Goal: Use online tool/utility: Utilize a website feature to perform a specific function

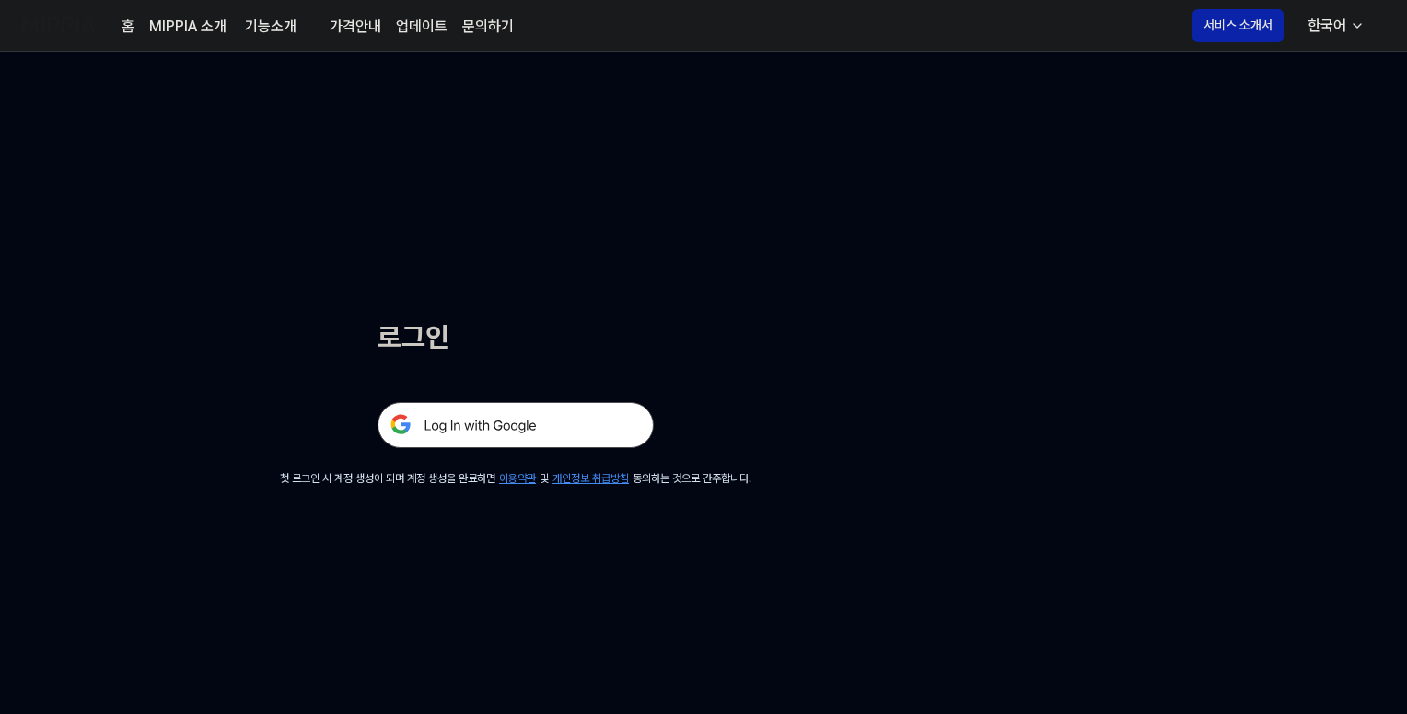
click at [478, 425] on img at bounding box center [515, 425] width 276 height 46
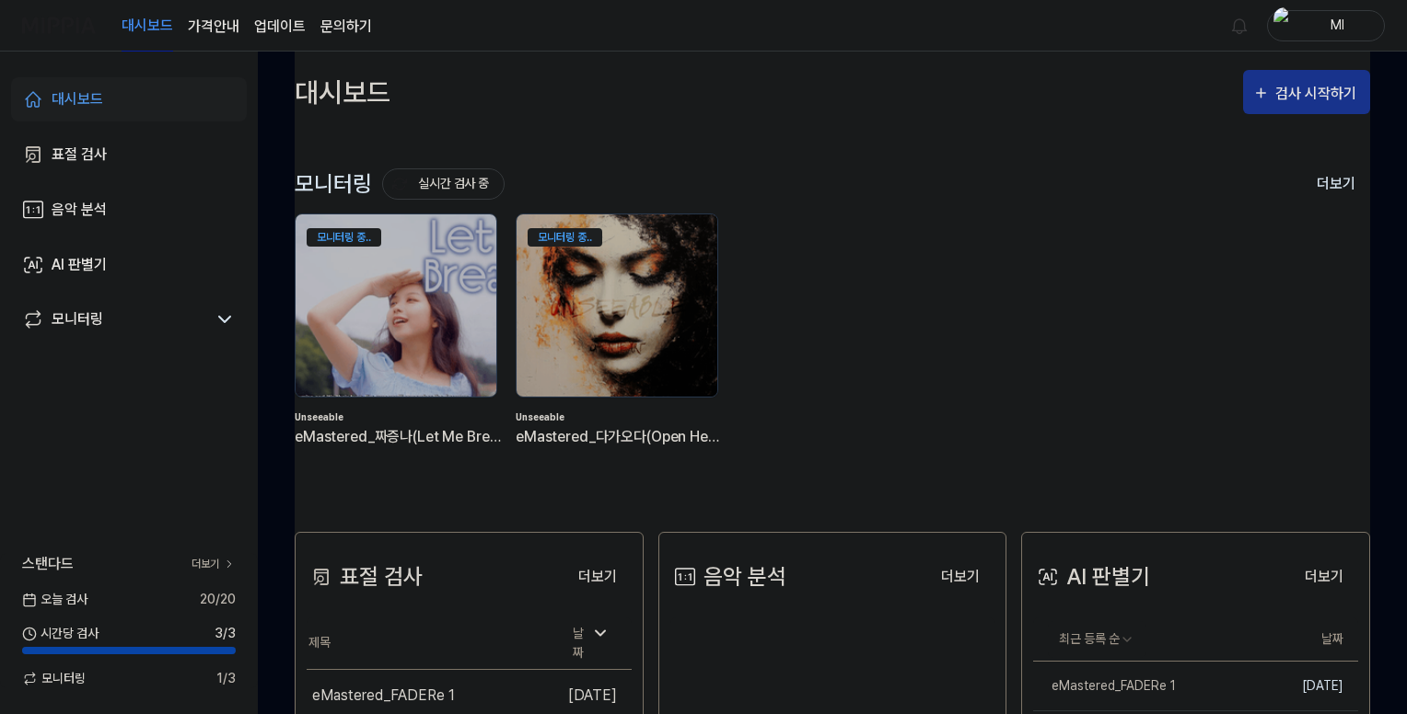
drag, startPoint x: 1317, startPoint y: 90, endPoint x: 1270, endPoint y: 110, distance: 50.8
click at [1316, 90] on div "검사 시작하기" at bounding box center [1318, 94] width 86 height 24
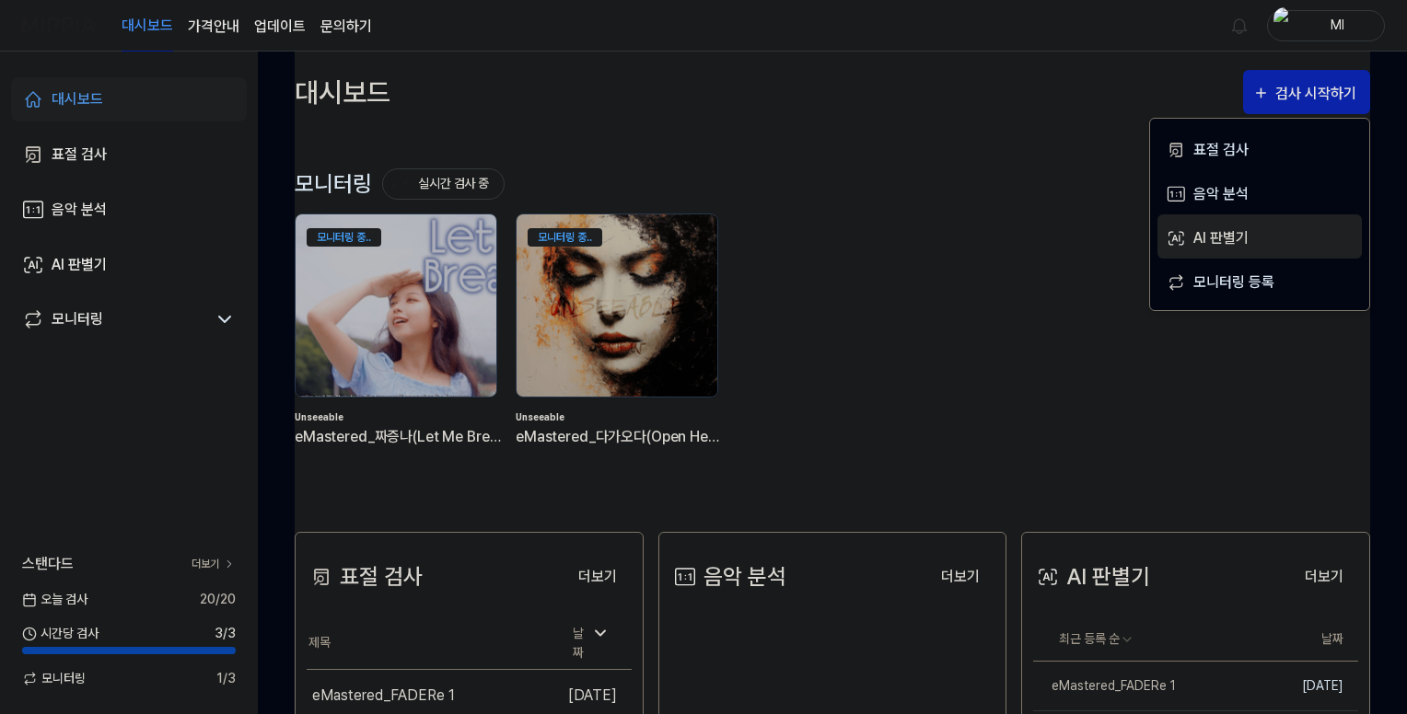
click at [1217, 236] on div "AI 판별기" at bounding box center [1273, 238] width 160 height 24
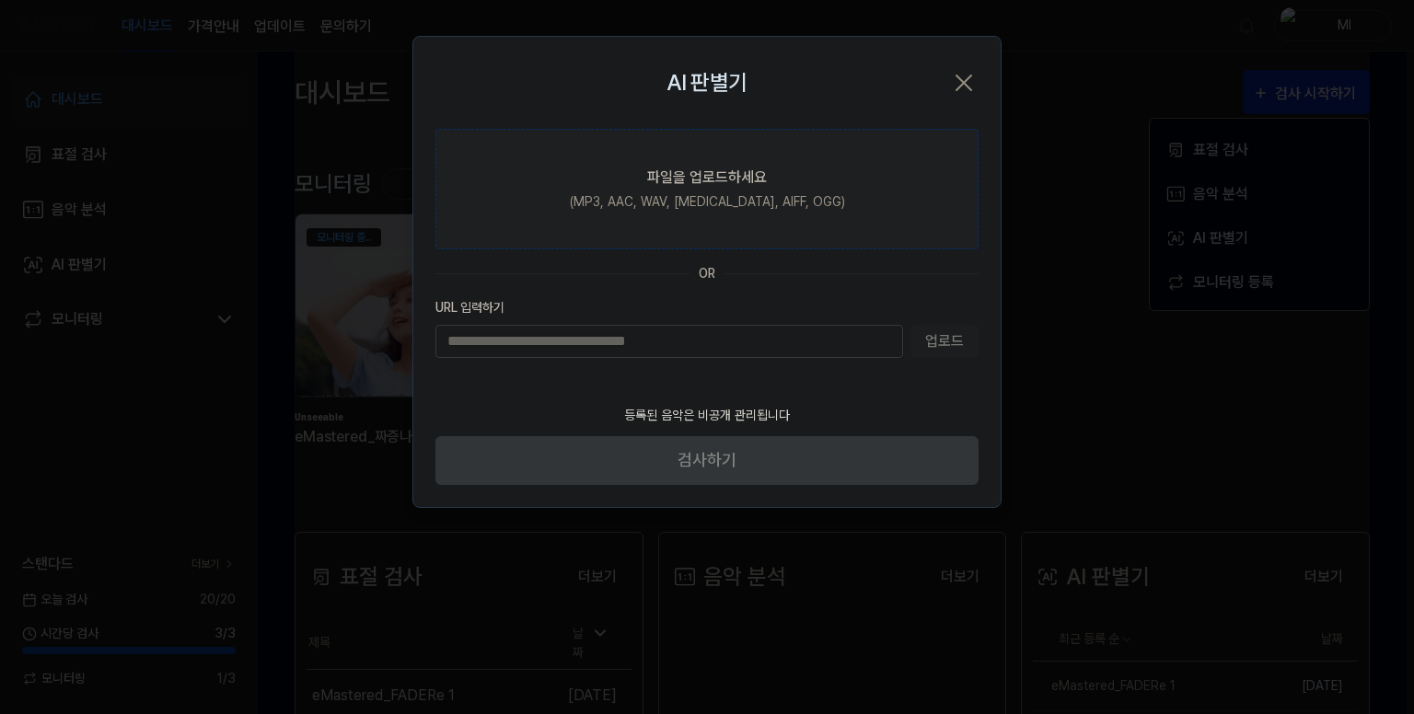
click at [758, 191] on label "파일을 업로드하세요 (MP3, AAC, WAV, [MEDICAL_DATA], AIFF, OGG)" at bounding box center [706, 189] width 543 height 121
click at [0, 0] on input "파일을 업로드하세요 (MP3, AAC, WAV, [MEDICAL_DATA], AIFF, OGG)" at bounding box center [0, 0] width 0 height 0
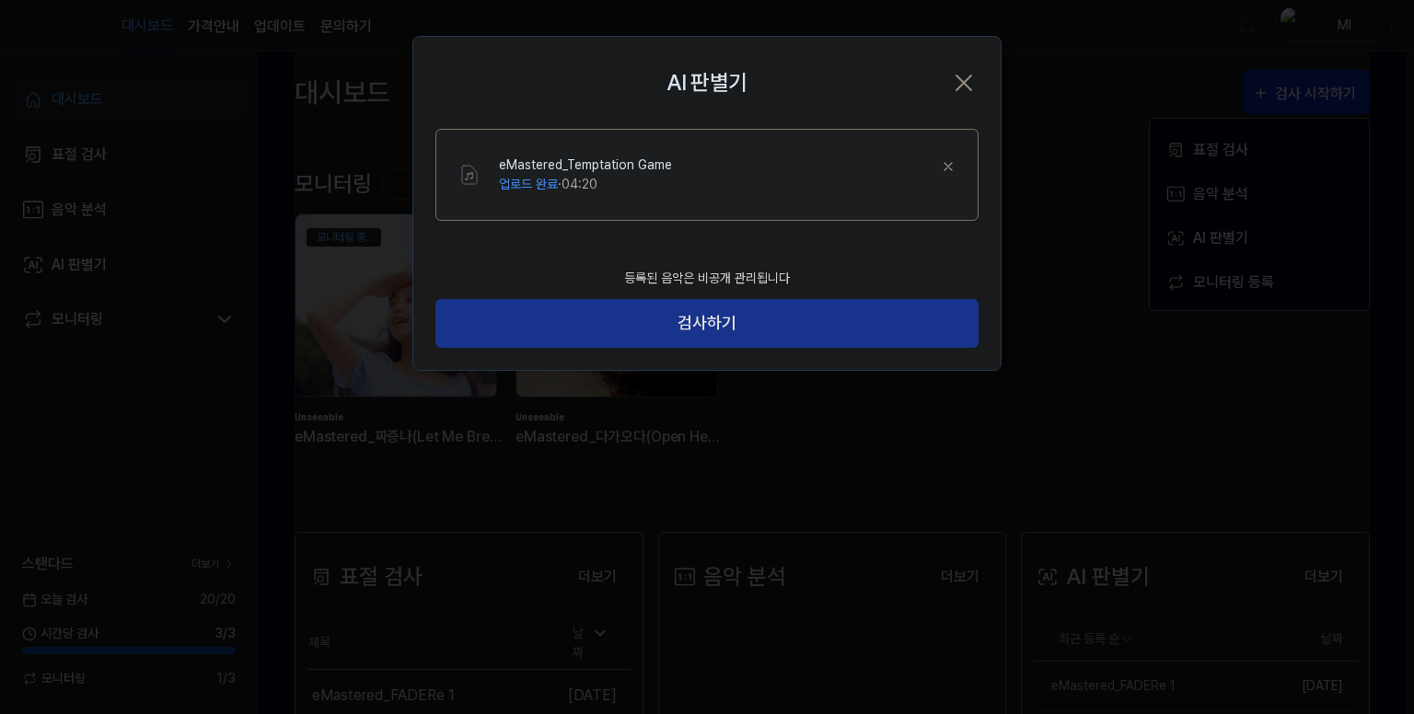
click at [709, 327] on button "검사하기" at bounding box center [706, 323] width 543 height 49
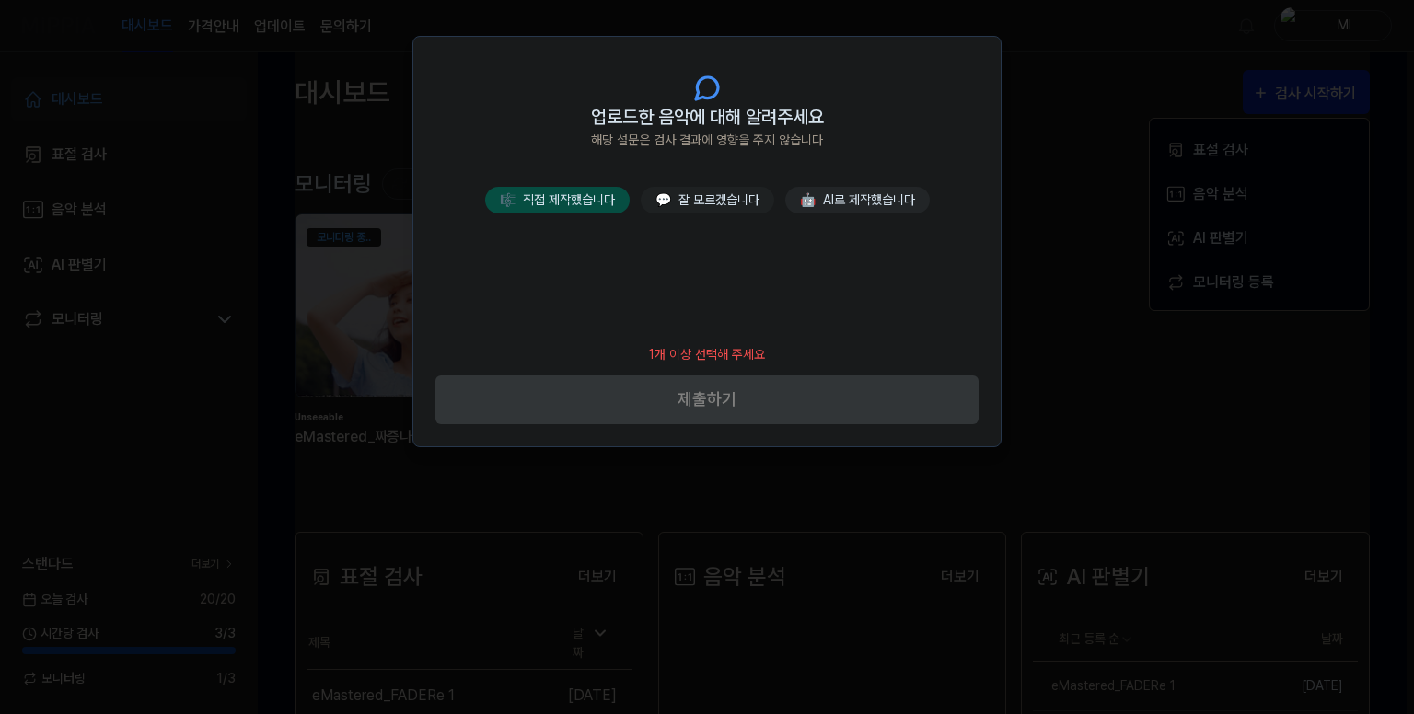
drag, startPoint x: 556, startPoint y: 202, endPoint x: 570, endPoint y: 205, distance: 14.3
click at [557, 202] on button "🎼 직접 제작했습니다" at bounding box center [557, 200] width 145 height 27
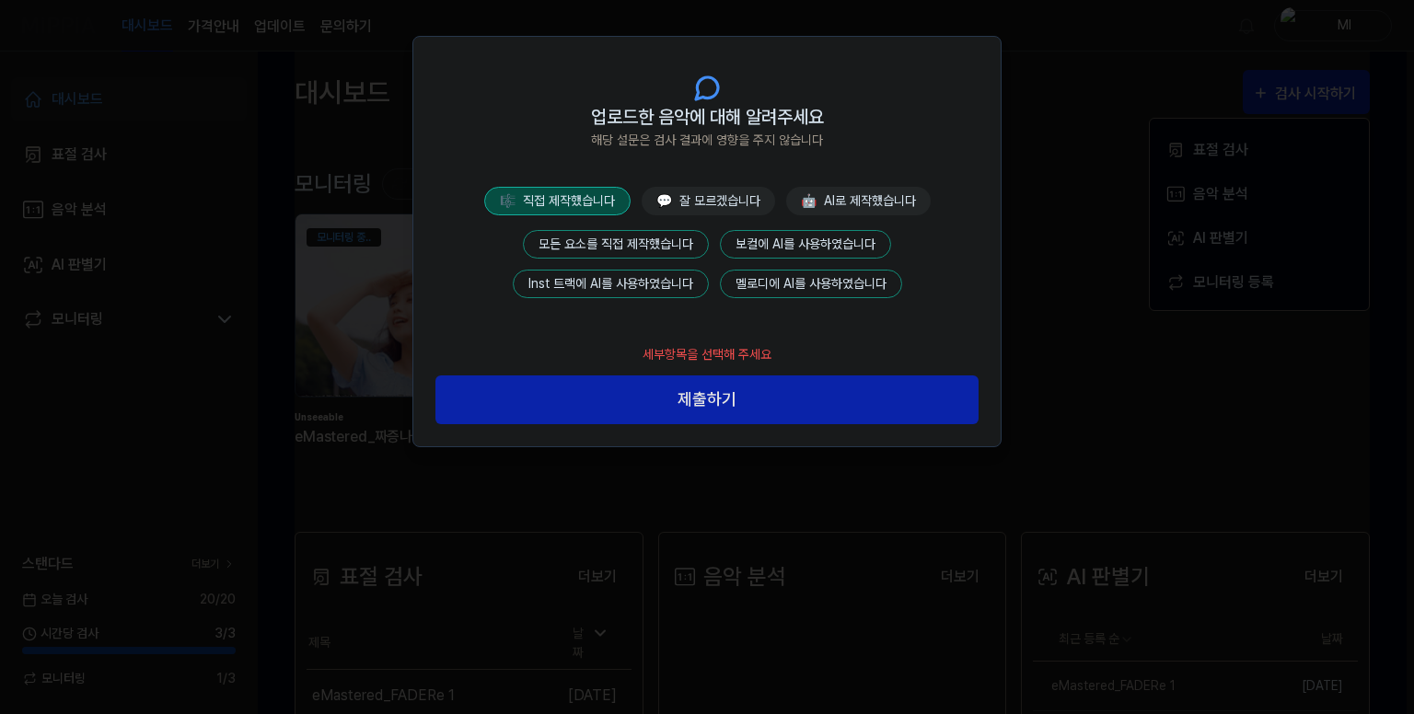
click at [625, 241] on button "모든 요소를 직접 제작했습니다" at bounding box center [616, 244] width 186 height 29
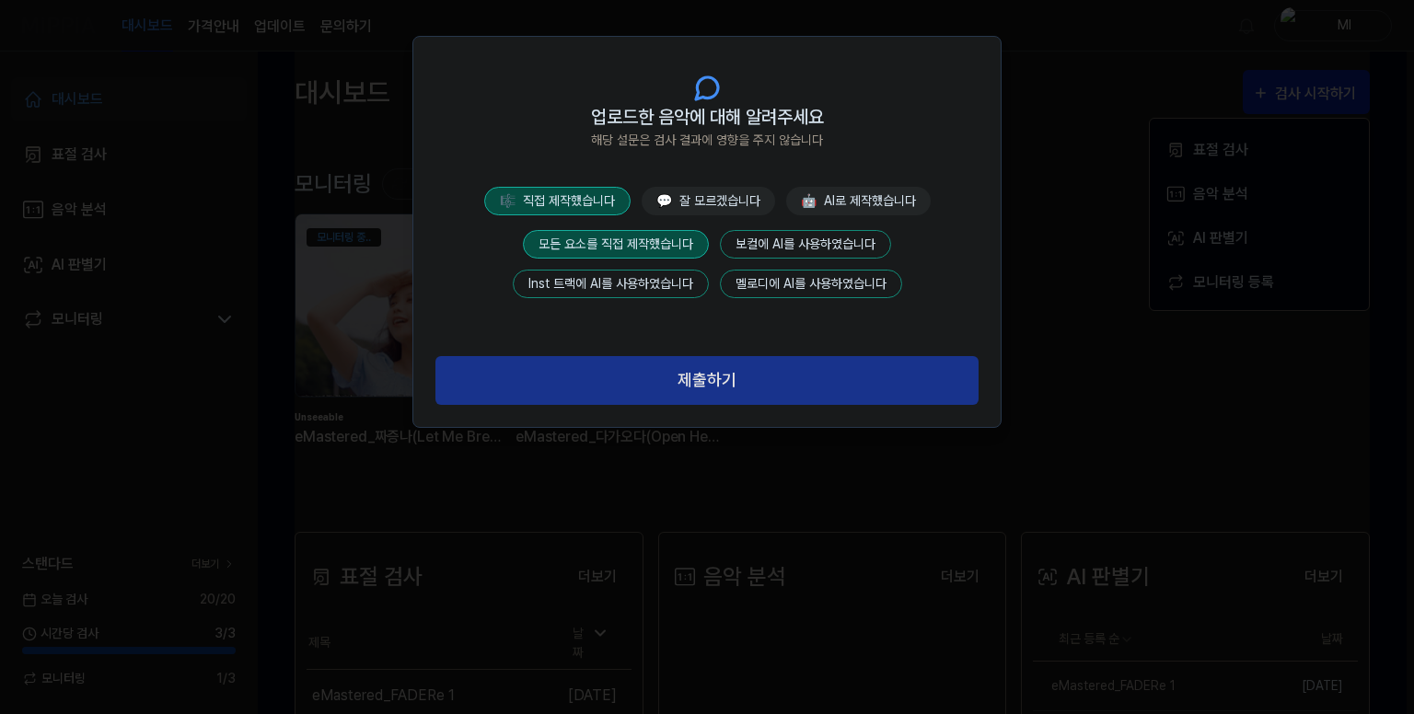
click at [701, 369] on button "제출하기" at bounding box center [706, 380] width 543 height 49
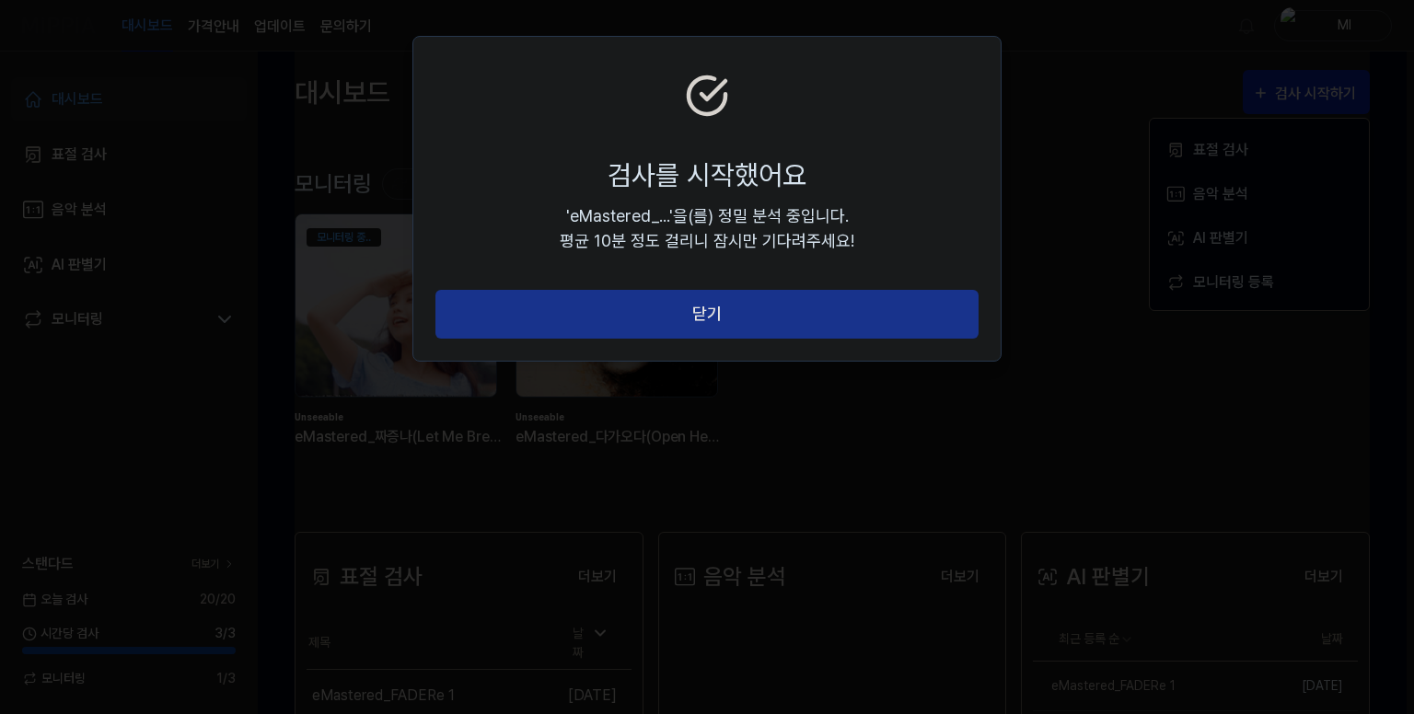
click at [707, 307] on button "닫기" at bounding box center [706, 314] width 543 height 49
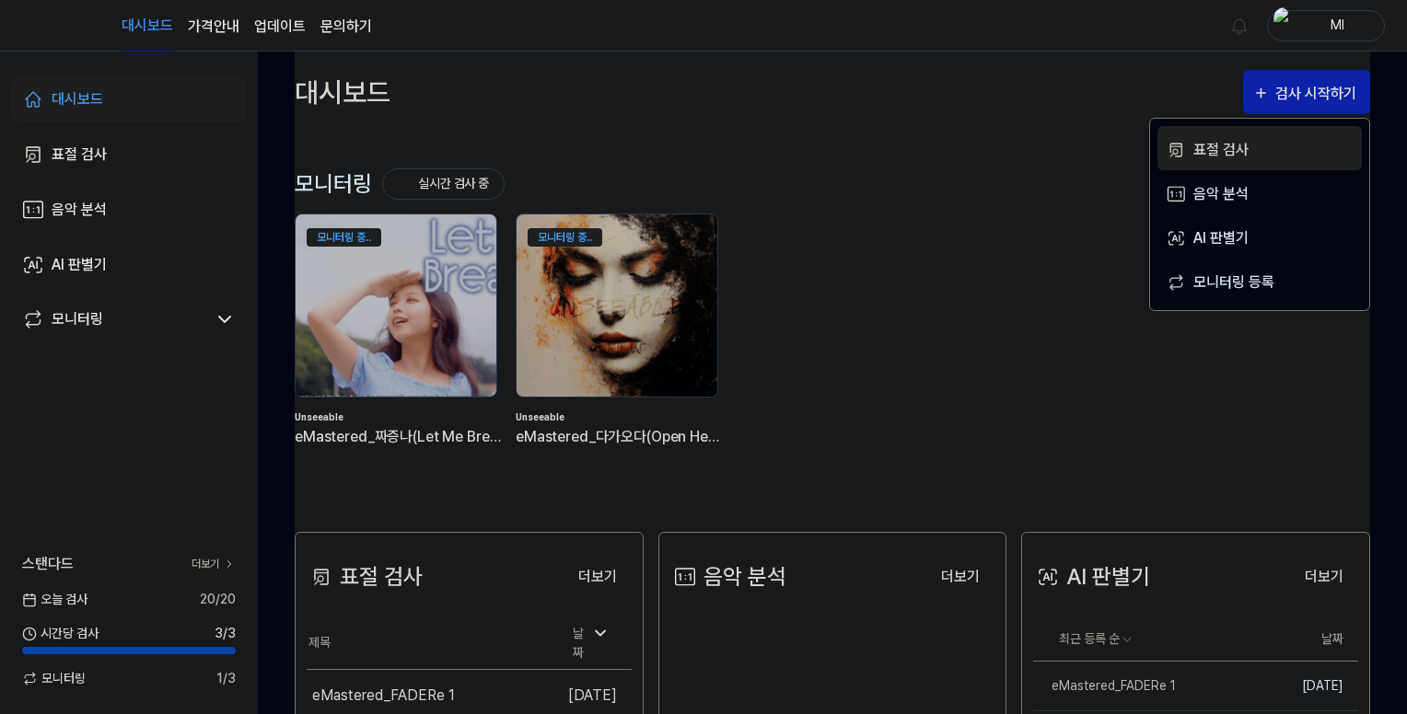
click at [1226, 145] on div "표절 검사" at bounding box center [1273, 150] width 160 height 24
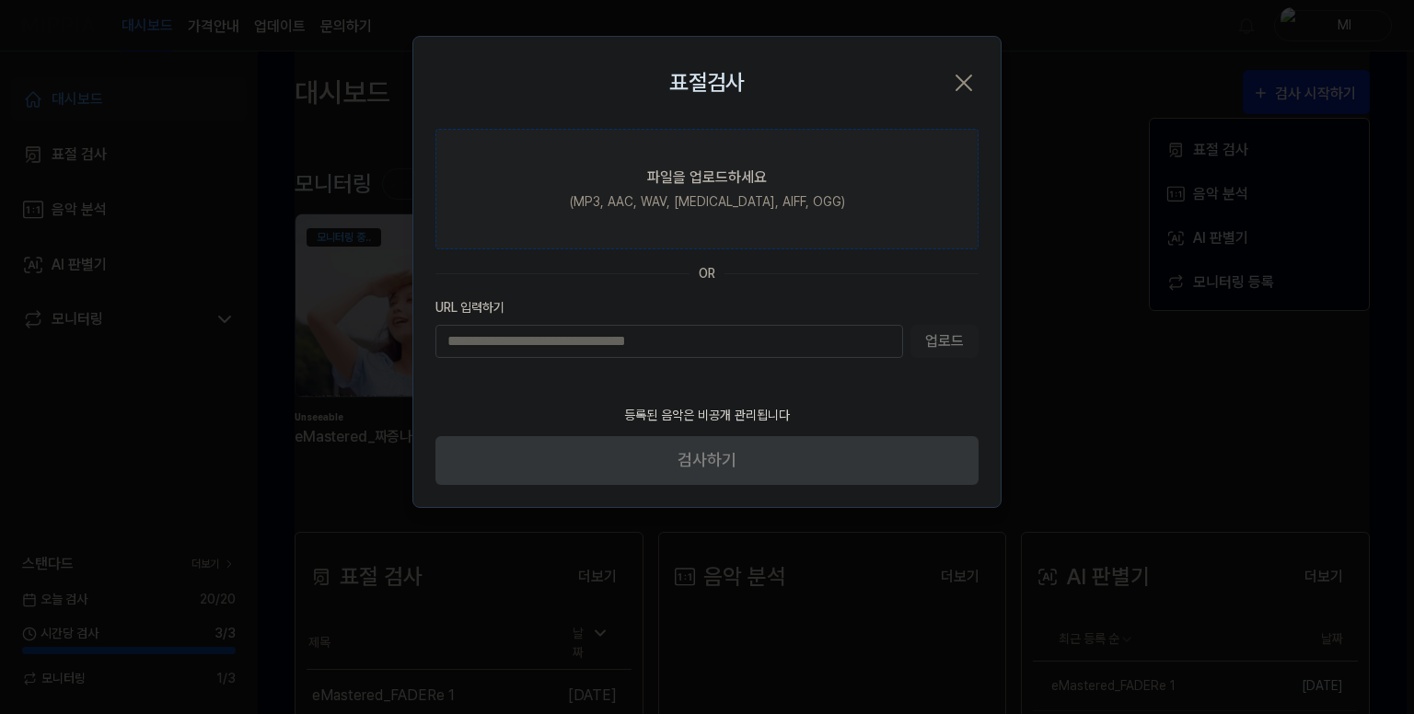
click at [677, 176] on div "파일을 업로드하세요" at bounding box center [707, 178] width 120 height 22
click at [0, 0] on input "파일을 업로드하세요 (MP3, AAC, WAV, [MEDICAL_DATA], AIFF, OGG)" at bounding box center [0, 0] width 0 height 0
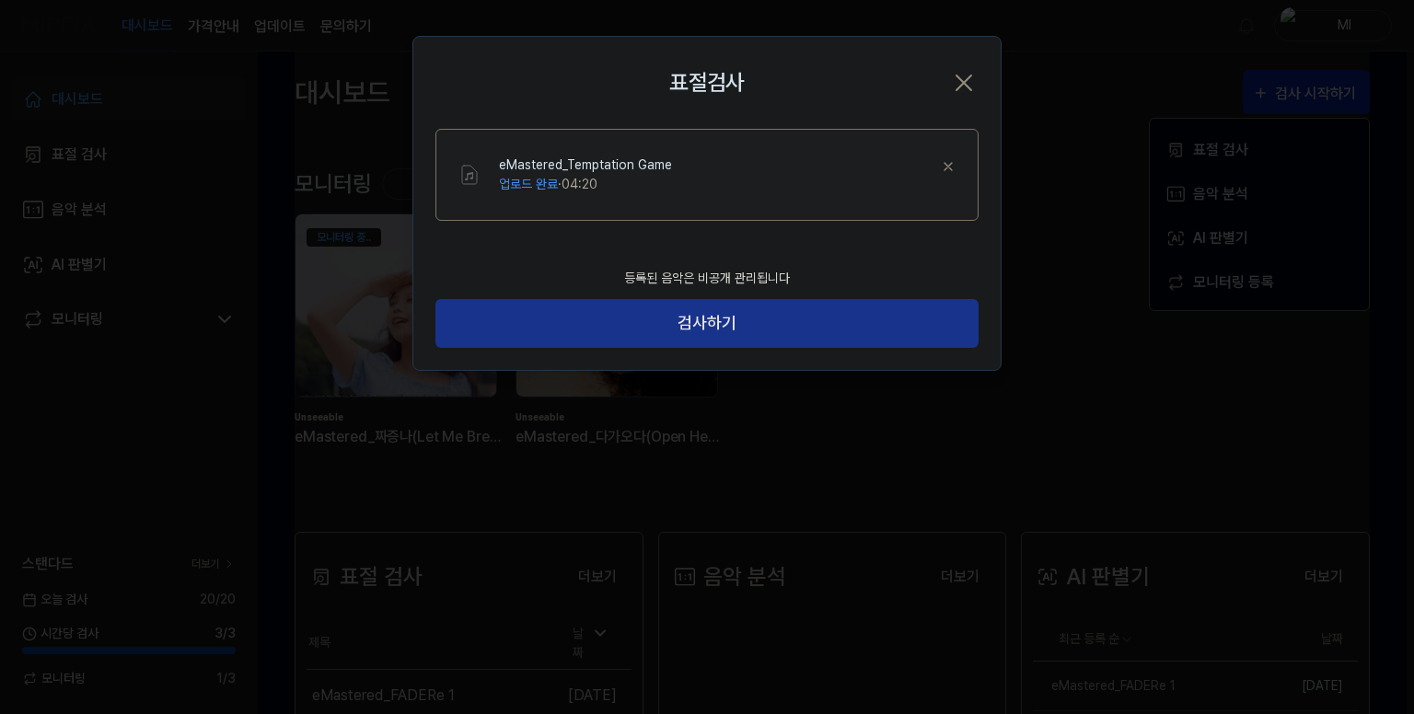
click at [714, 316] on button "검사하기" at bounding box center [706, 323] width 543 height 49
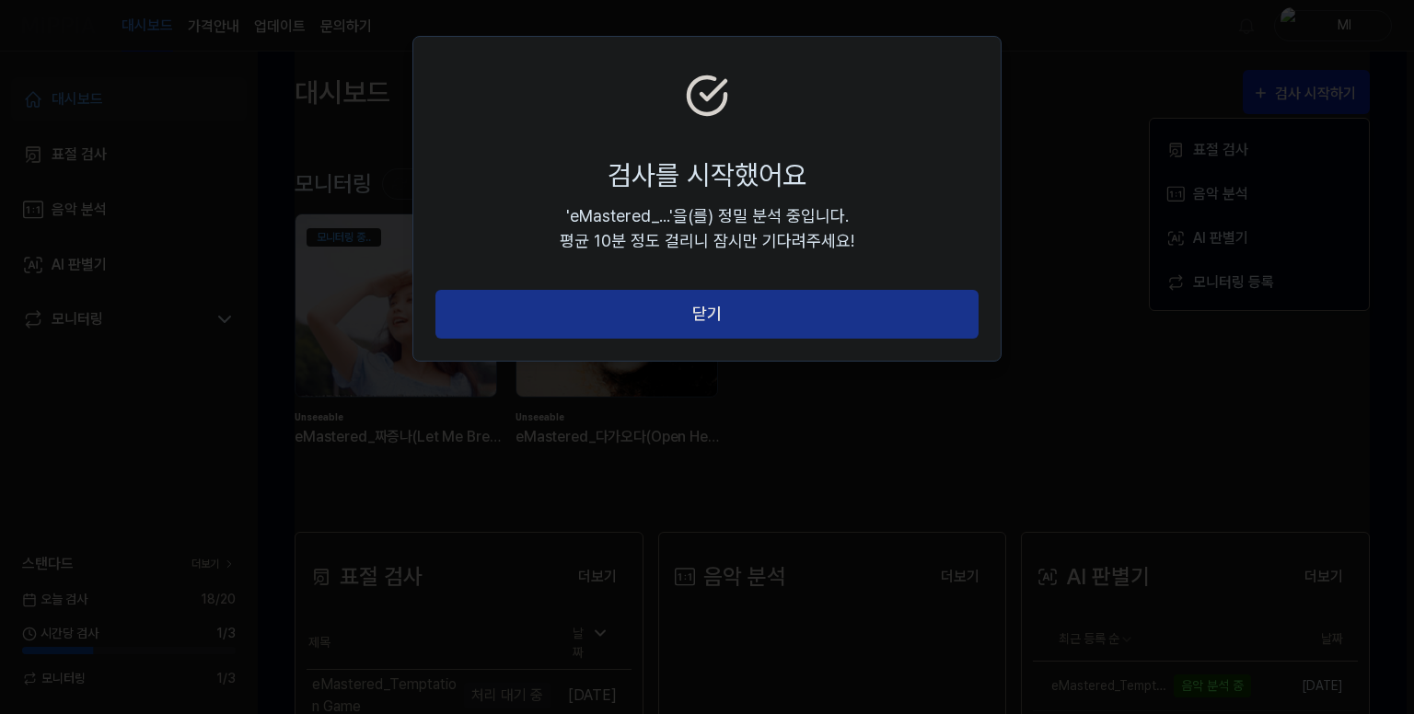
click at [704, 312] on button "닫기" at bounding box center [706, 314] width 543 height 49
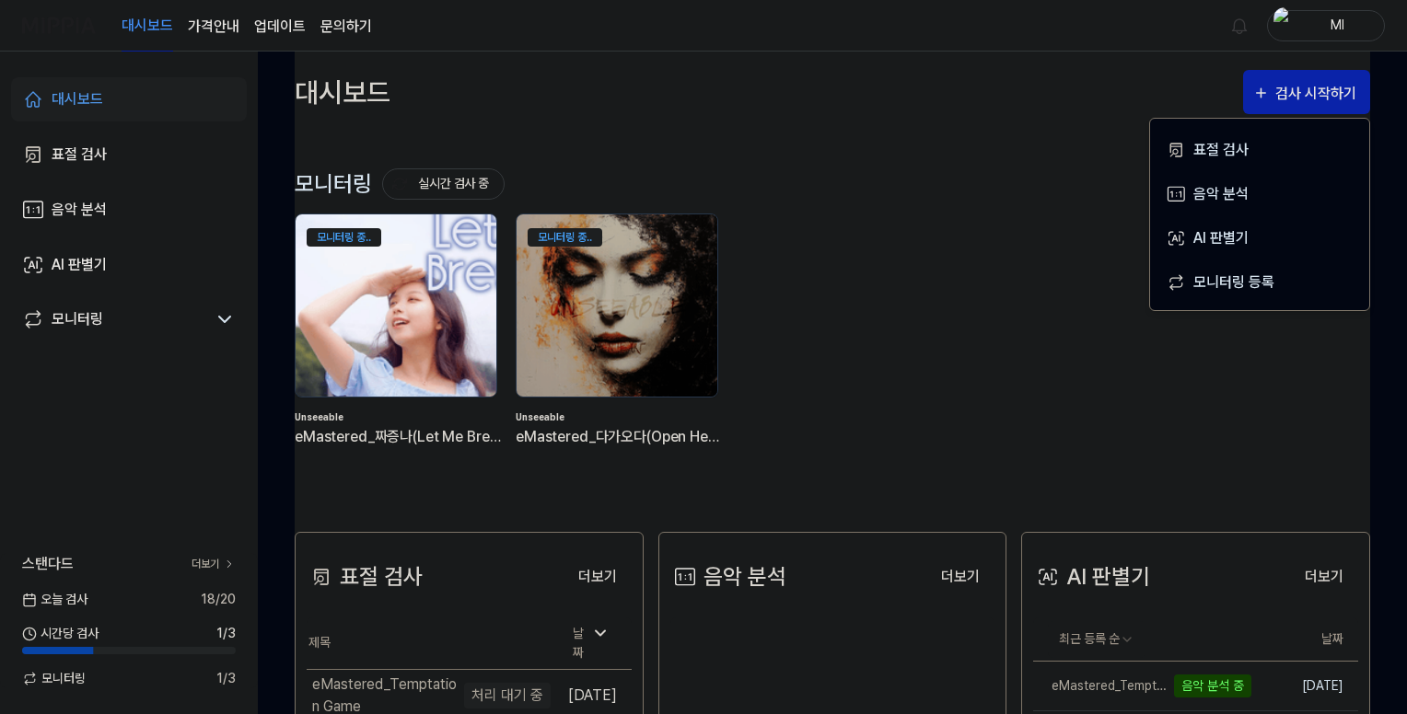
click at [363, 285] on img at bounding box center [395, 305] width 221 height 201
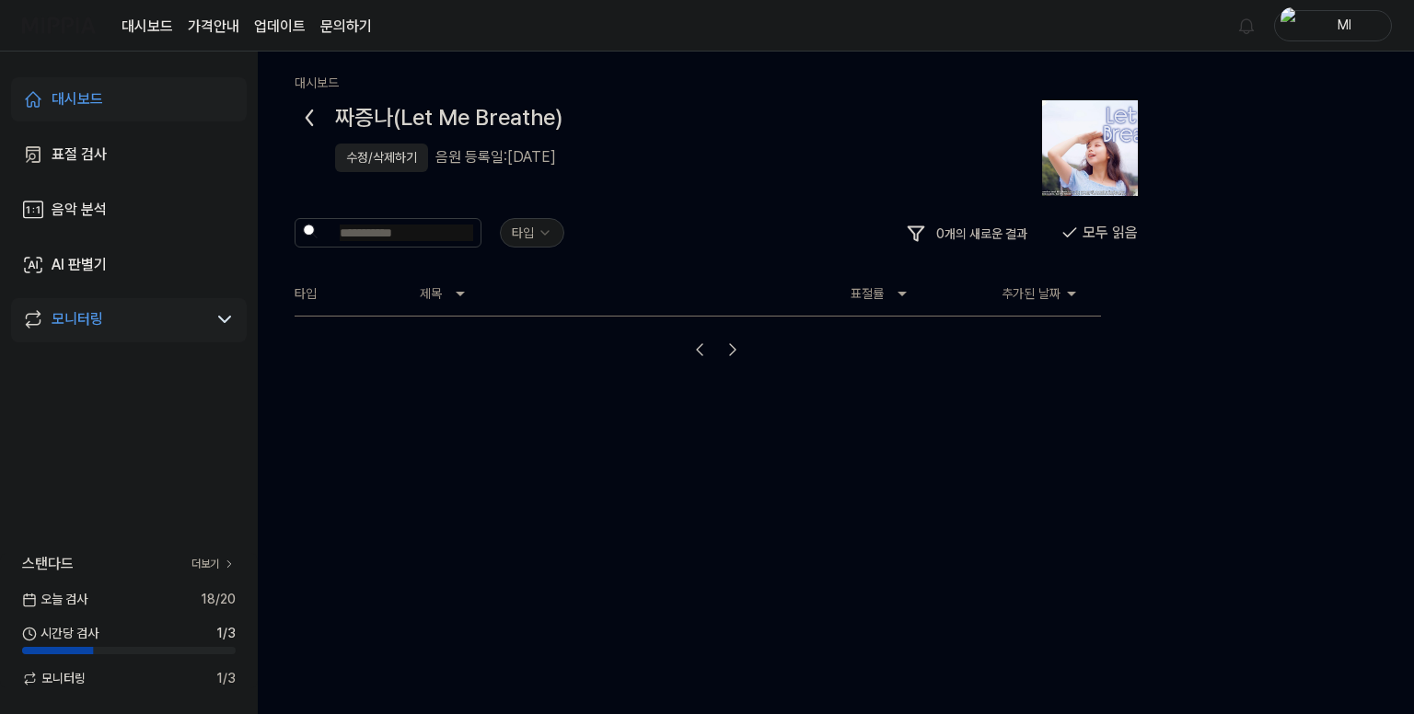
click at [307, 116] on icon at bounding box center [310, 117] width 6 height 15
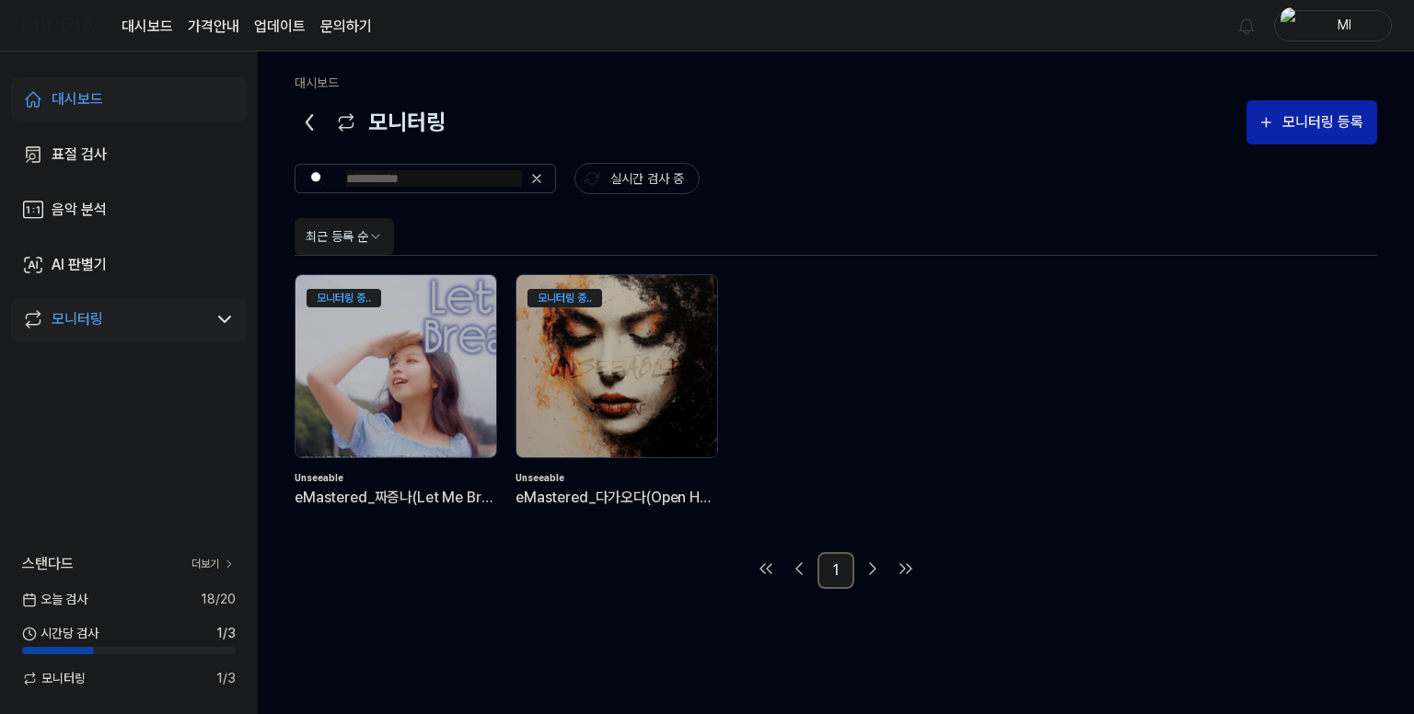
click at [313, 117] on icon at bounding box center [309, 122] width 29 height 29
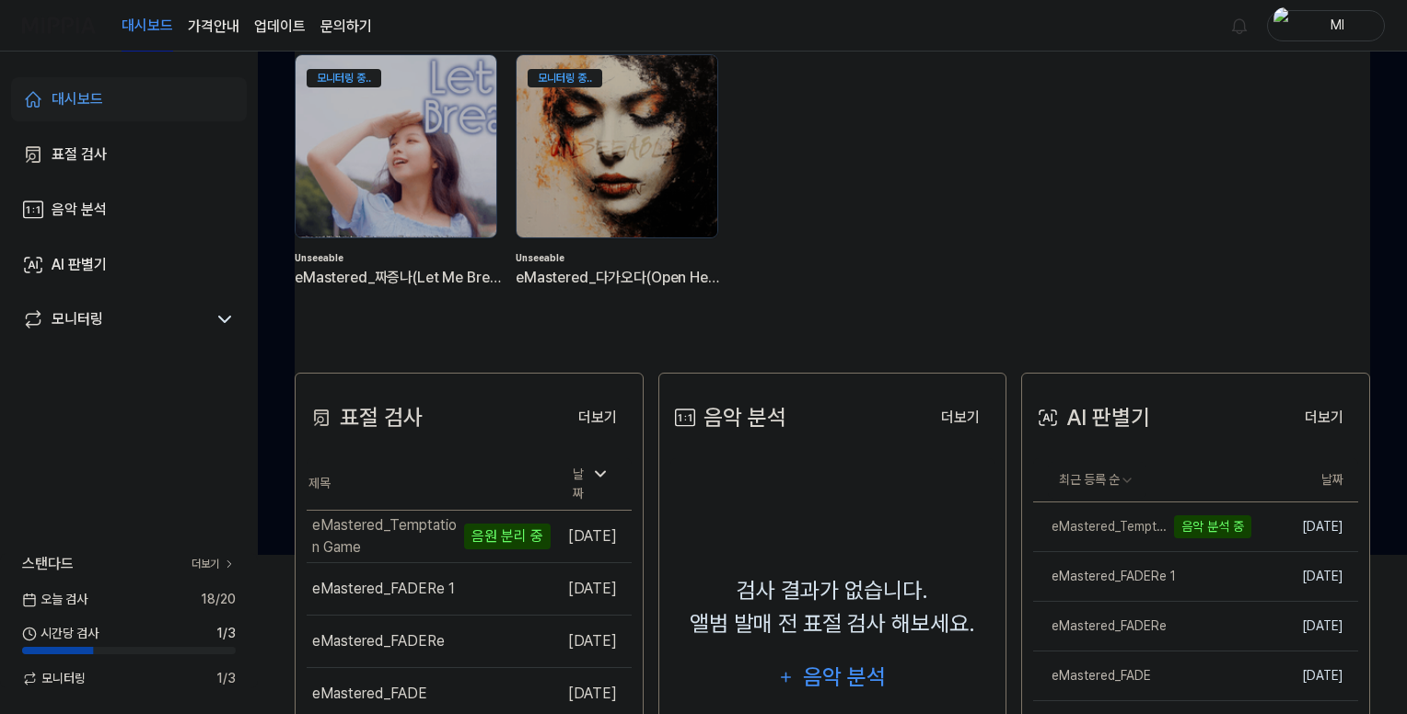
scroll to position [276, 0]
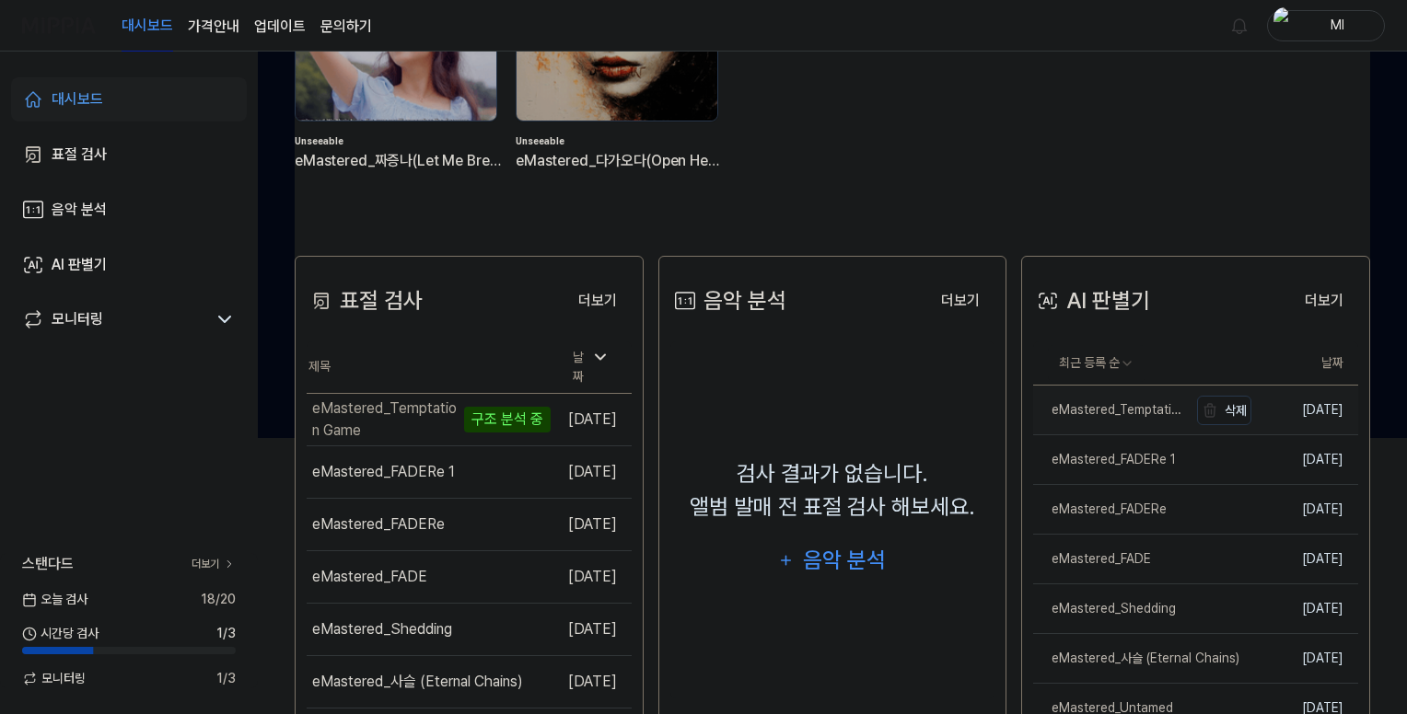
click at [1123, 414] on div "eMastered_Temptation Game" at bounding box center [1110, 409] width 155 height 19
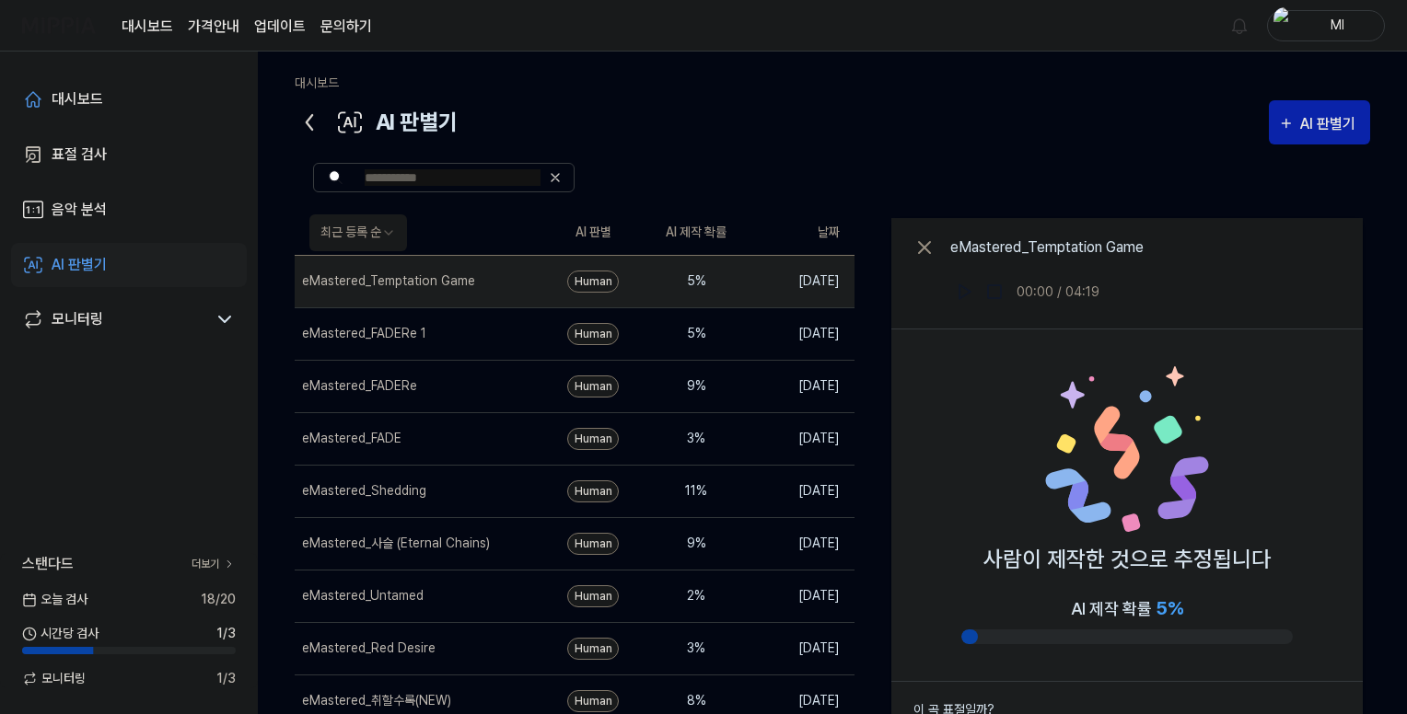
click at [304, 120] on icon at bounding box center [309, 122] width 29 height 29
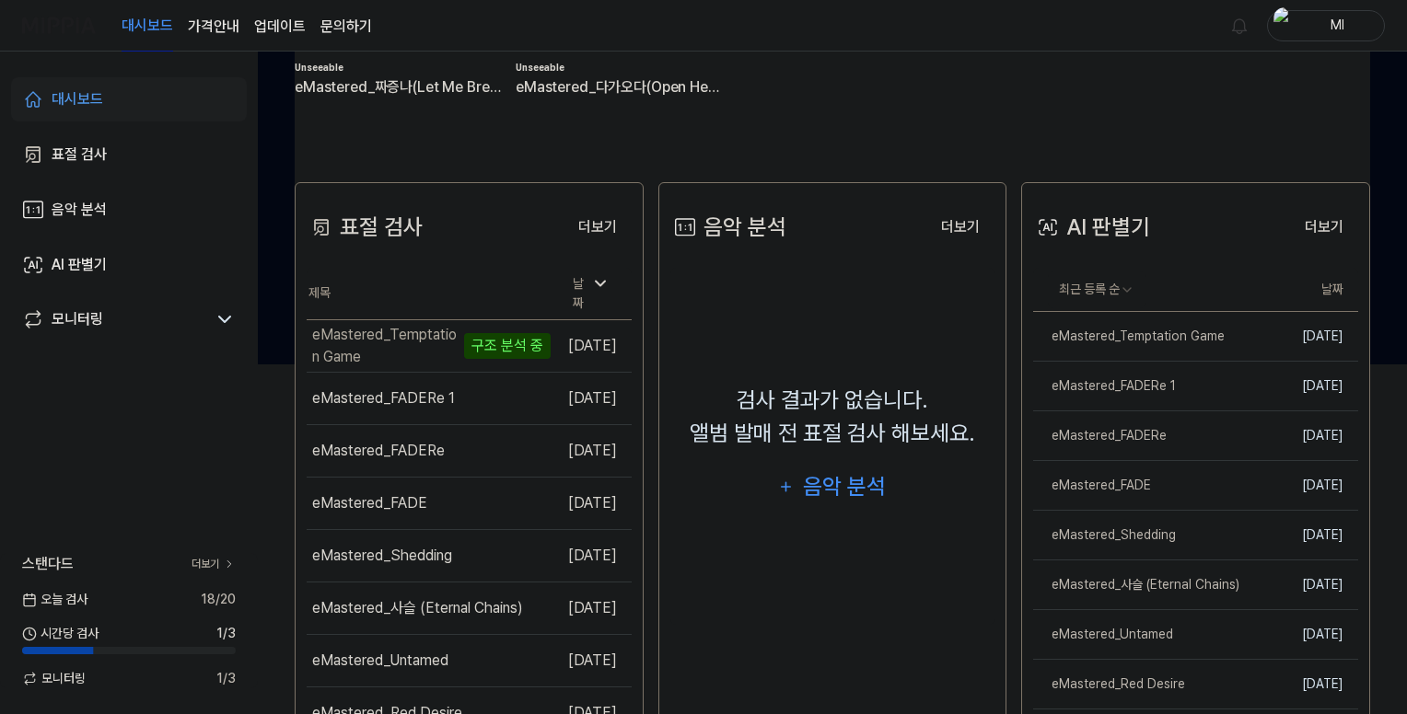
scroll to position [213, 0]
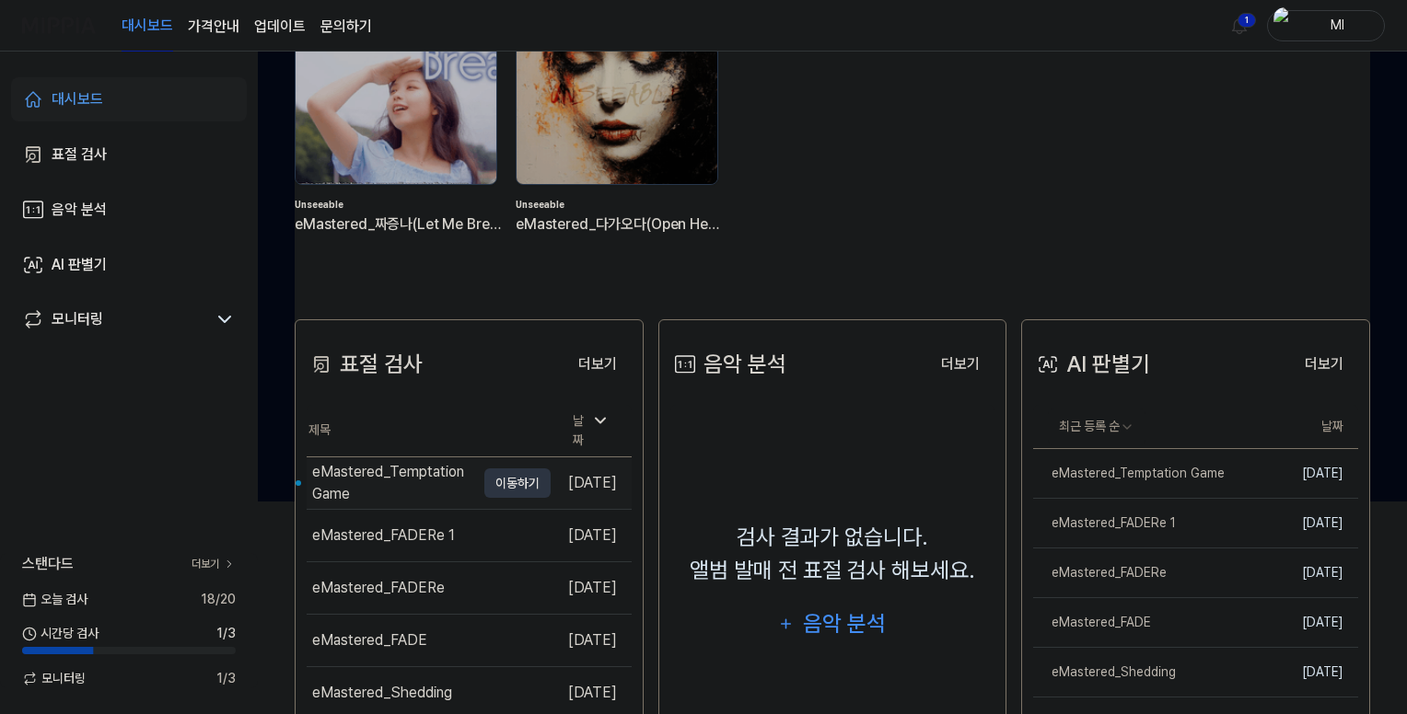
click at [408, 471] on div "eMastered_Temptation Game" at bounding box center [393, 483] width 163 height 44
